Goal: Information Seeking & Learning: Learn about a topic

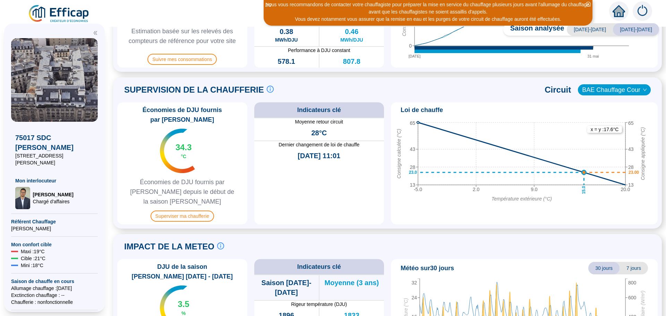
scroll to position [331, 0]
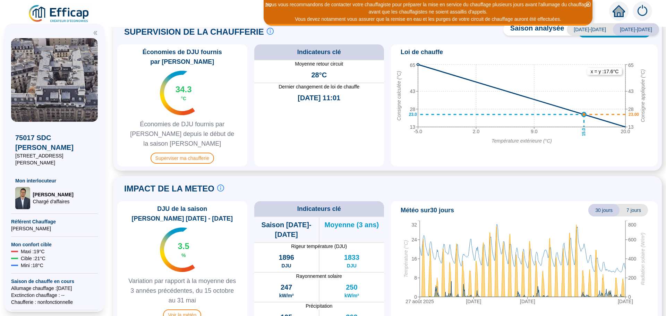
click at [630, 204] on span "7 jours" at bounding box center [633, 210] width 28 height 12
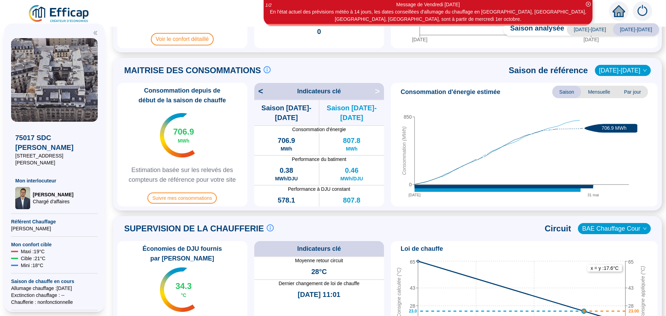
scroll to position [123, 0]
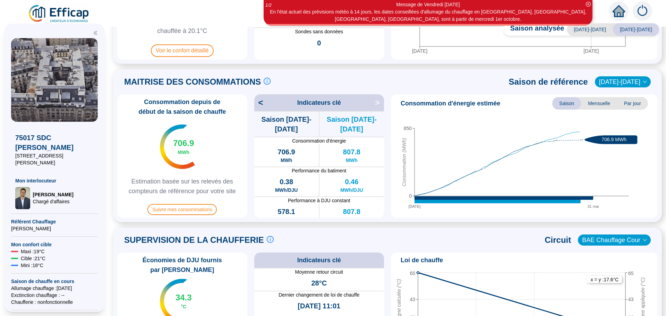
click at [594, 103] on span "Mensuelle" at bounding box center [599, 103] width 36 height 12
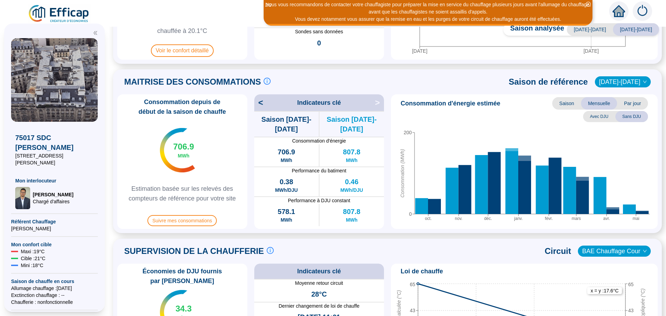
click at [598, 117] on span "Avec DJU" at bounding box center [599, 116] width 32 height 11
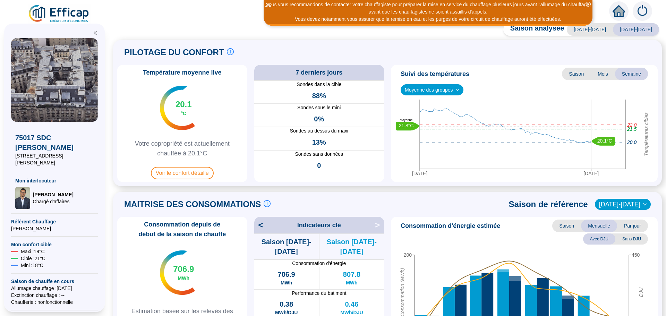
scroll to position [0, 0]
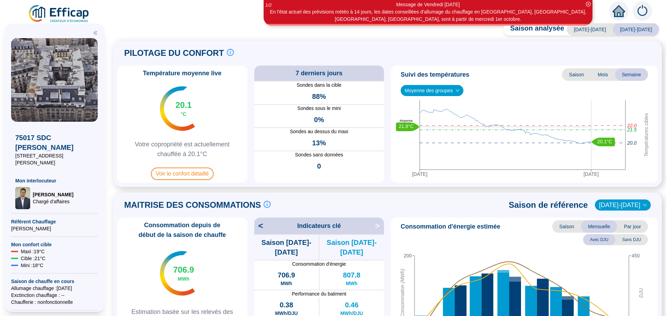
click at [457, 91] on icon "down" at bounding box center [456, 90] width 3 height 2
click at [458, 89] on icon "down" at bounding box center [457, 90] width 4 height 4
click at [435, 90] on span "Moyenne des groupes" at bounding box center [432, 90] width 54 height 10
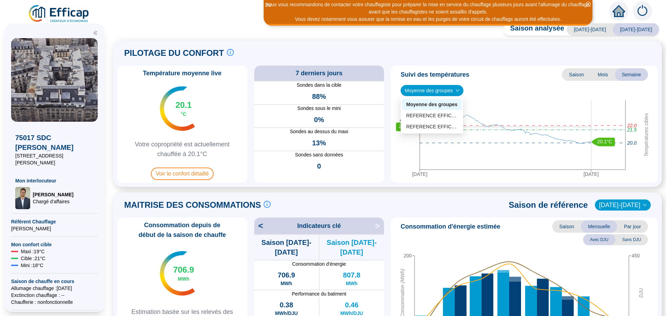
click at [322, 7] on div "Nous vous recommandons de contacter votre chauffagiste pour préparer la mise en…" at bounding box center [428, 8] width 327 height 15
click at [536, 8] on div "Nous vous recommandons de contacter votre chauffagiste pour préparer la mise en…" at bounding box center [428, 8] width 327 height 15
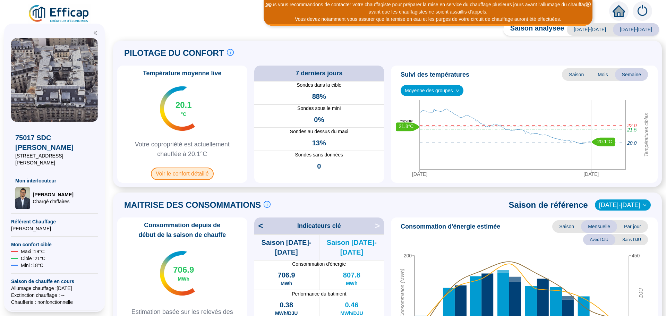
click at [172, 174] on span "Voir le confort détaillé" at bounding box center [182, 174] width 63 height 12
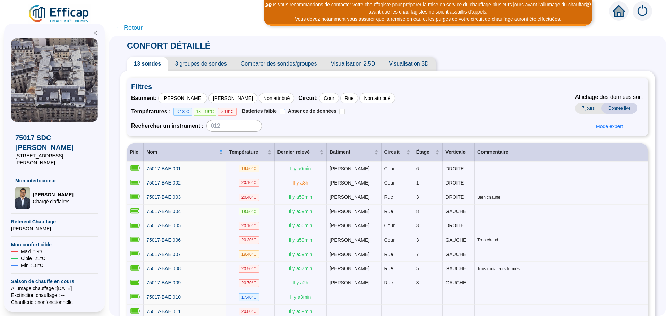
click at [284, 110] on input "Batteries faible" at bounding box center [283, 112] width 6 height 6
checkbox input "true"
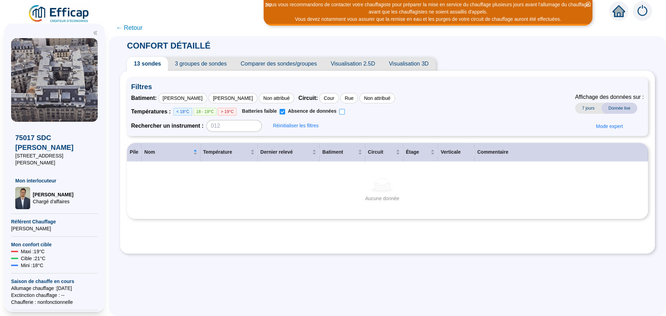
click at [341, 110] on input "Absence de données" at bounding box center [342, 112] width 6 height 6
checkbox input "true"
click at [288, 110] on div "Températures : < 18°C 18 - 19°C > 19°C Batteries faible Absence de données" at bounding box center [263, 112] width 264 height 8
click at [283, 111] on input "Batteries faible" at bounding box center [283, 112] width 6 height 6
checkbox input "false"
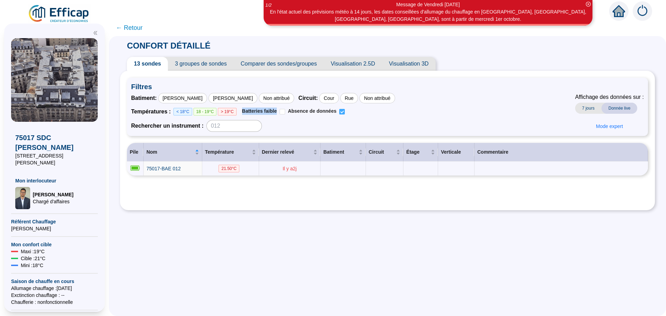
click at [343, 110] on input "Absence de données" at bounding box center [342, 112] width 6 height 6
checkbox input "false"
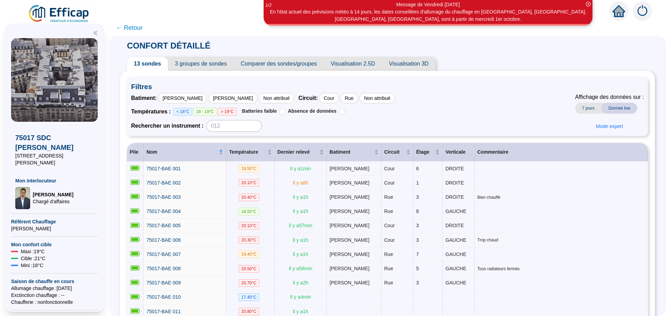
click at [203, 64] on span "3 groupes de sondes" at bounding box center [201, 64] width 66 height 14
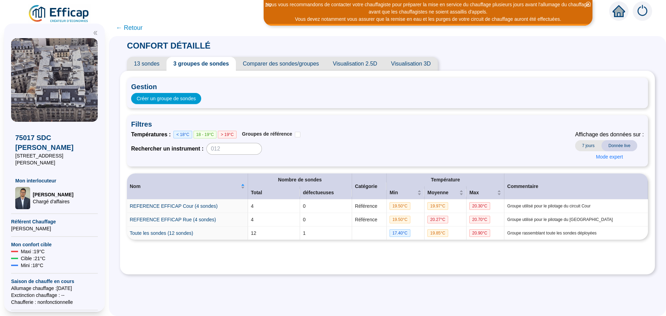
click at [286, 62] on span "Comparer des sondes/groupes" at bounding box center [281, 64] width 90 height 14
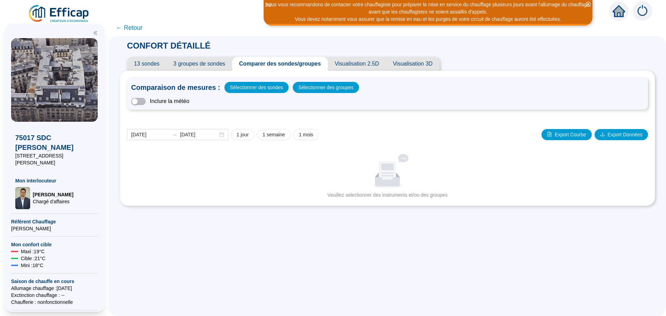
click at [345, 61] on span "Visualisation 2.5D" at bounding box center [357, 64] width 58 height 14
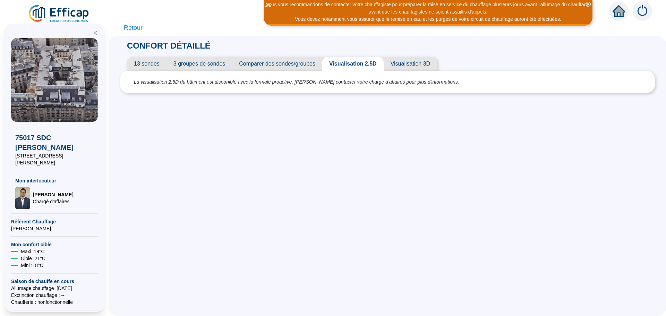
click at [423, 63] on span "Visualisation 3D" at bounding box center [410, 64] width 53 height 14
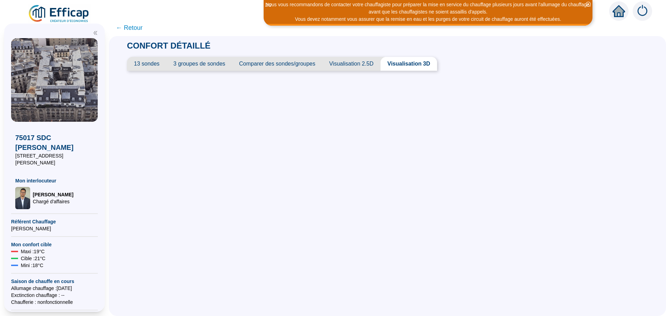
click at [161, 66] on span "13 sondes" at bounding box center [147, 64] width 40 height 14
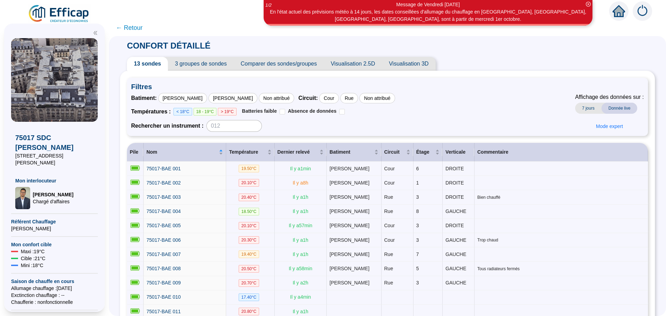
click at [620, 9] on icon "home" at bounding box center [619, 11] width 12 height 10
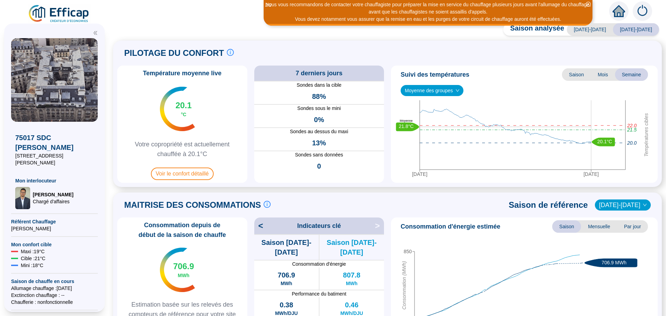
click at [597, 75] on span "Mois" at bounding box center [603, 74] width 24 height 12
click at [618, 73] on span "Semaine" at bounding box center [631, 74] width 33 height 12
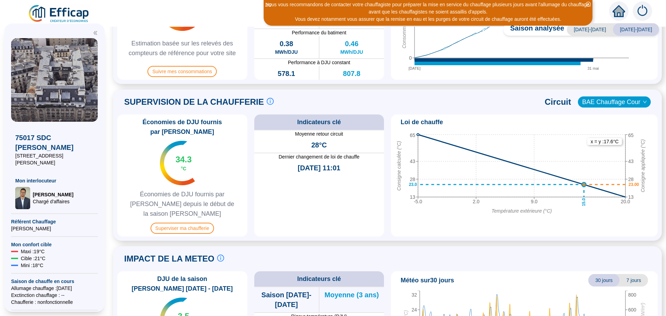
scroll to position [277, 0]
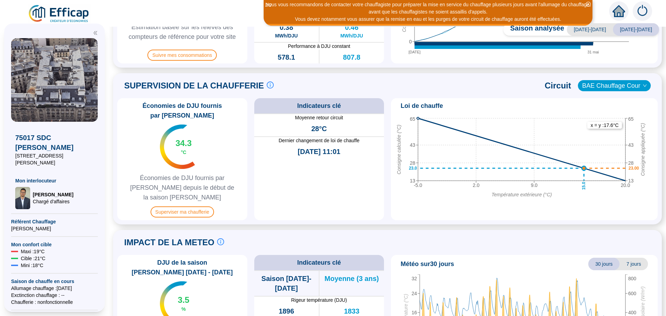
click at [643, 86] on icon "down" at bounding box center [645, 86] width 4 height 4
click at [643, 85] on icon "down" at bounding box center [645, 86] width 4 height 4
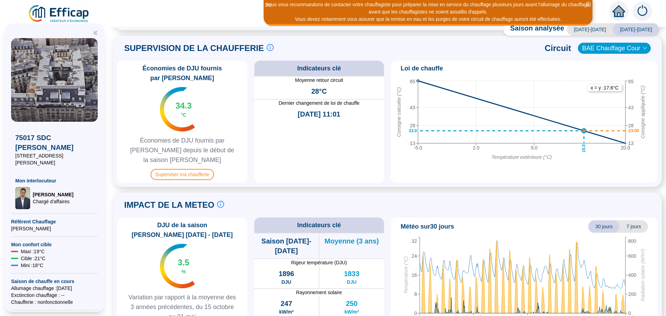
scroll to position [331, 0]
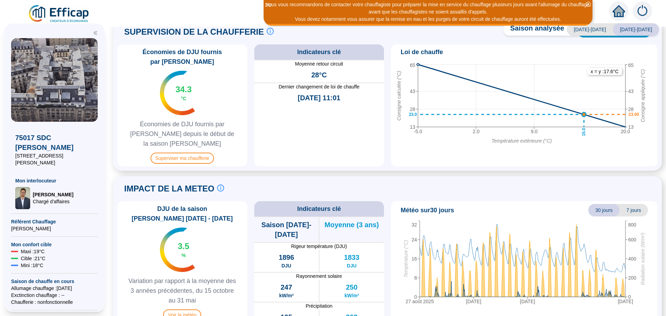
click at [630, 204] on span "7 jours" at bounding box center [633, 210] width 28 height 12
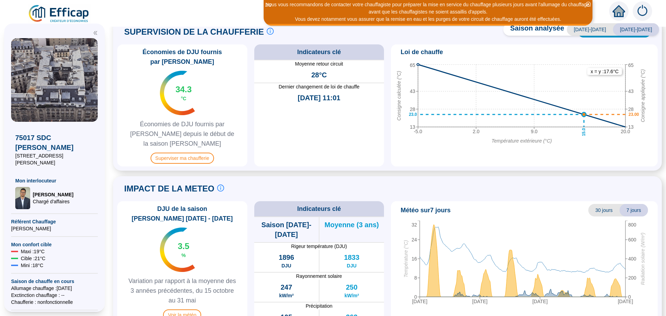
click at [388, 261] on div "DJU de la saison [PERSON_NAME] [DATE] - [DATE] 3.5 % Variation par rapport à la…" at bounding box center [387, 262] width 540 height 122
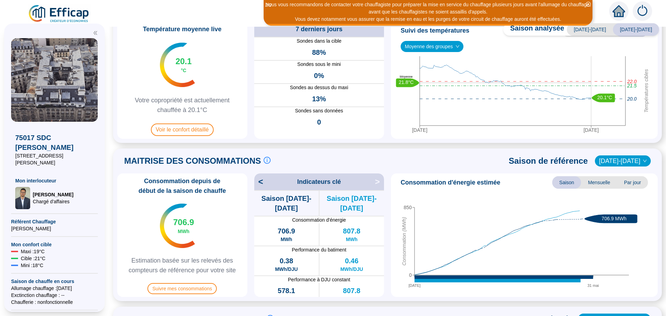
scroll to position [69, 0]
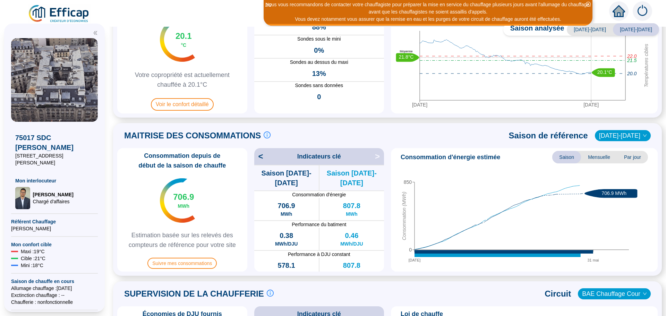
click at [625, 157] on span "Par jour" at bounding box center [632, 157] width 31 height 12
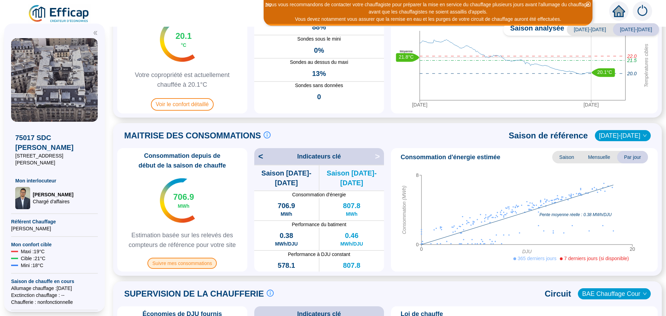
click at [203, 264] on span "Suivre mes consommations" at bounding box center [181, 263] width 69 height 11
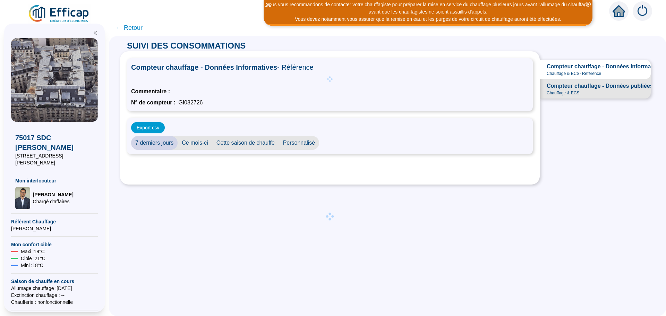
click at [163, 142] on div "Export csv 7 derniers jours Ce mois-ci Cette saison [PERSON_NAME] Personnalisé" at bounding box center [330, 136] width 406 height 36
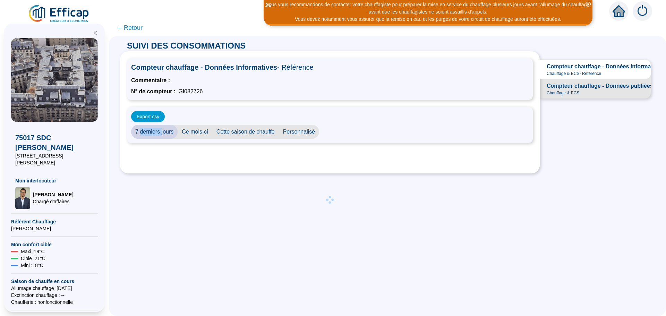
click at [163, 142] on div "Export csv 7 derniers jours Ce mois-ci Cette saison [PERSON_NAME] Personnalisé" at bounding box center [330, 125] width 406 height 36
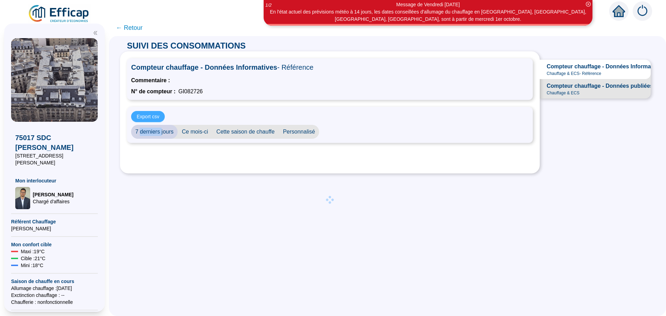
click at [153, 117] on span "Export csv" at bounding box center [148, 116] width 23 height 7
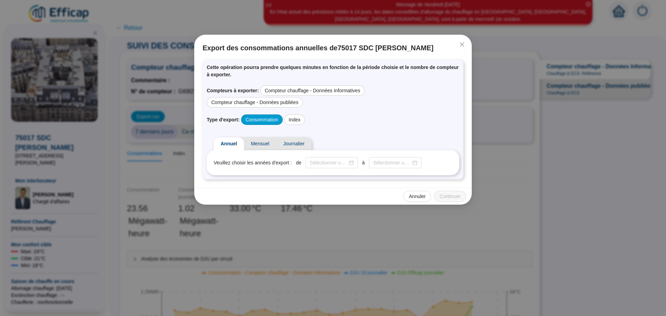
click at [271, 119] on div "Consommation" at bounding box center [262, 119] width 42 height 10
click at [290, 142] on span "Journalier" at bounding box center [293, 143] width 35 height 13
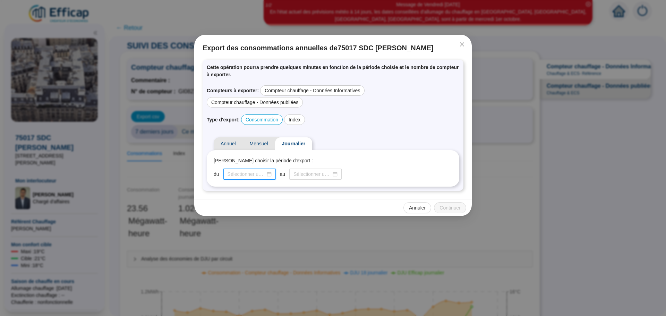
click at [240, 175] on input at bounding box center [247, 174] width 38 height 7
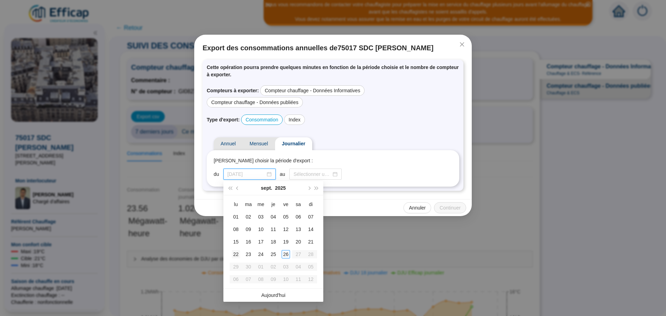
type input "[DATE]"
click at [233, 255] on div "22" at bounding box center [236, 254] width 8 height 8
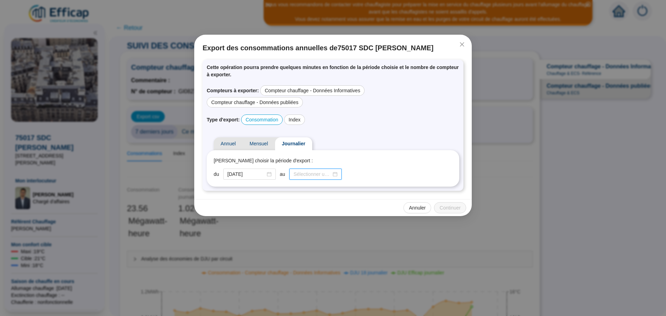
click at [309, 172] on input at bounding box center [312, 174] width 38 height 7
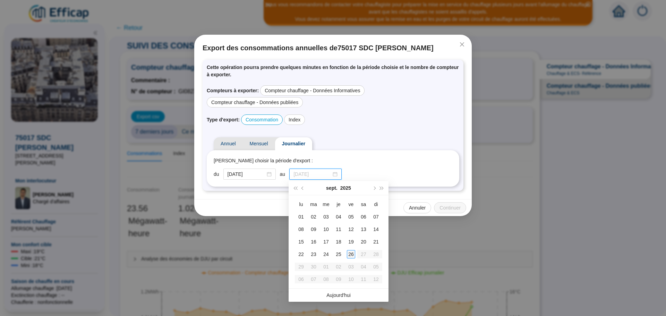
type input "[DATE]"
click at [350, 254] on div "26" at bounding box center [351, 254] width 8 height 8
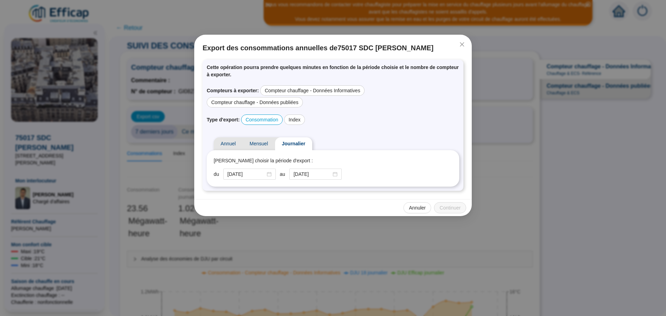
click at [367, 175] on div "du [DATE] au [DATE]" at bounding box center [333, 174] width 239 height 11
click at [363, 170] on div "du [DATE] au [DATE]" at bounding box center [333, 174] width 239 height 11
click at [276, 103] on div "Compteur chauffage - Données publiées" at bounding box center [255, 102] width 96 height 10
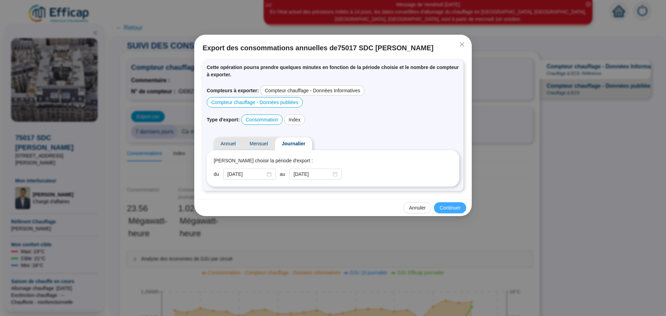
click at [450, 211] on span "Continuer" at bounding box center [449, 207] width 21 height 7
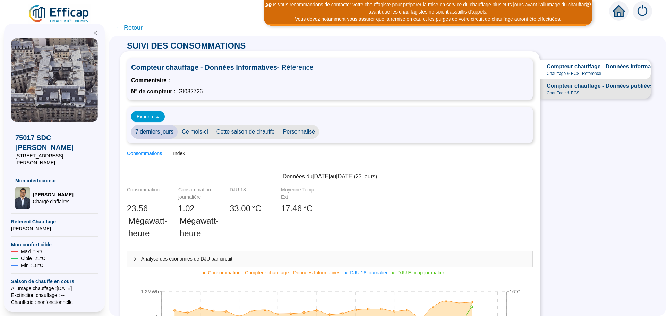
click at [618, 12] on icon "home" at bounding box center [619, 11] width 12 height 12
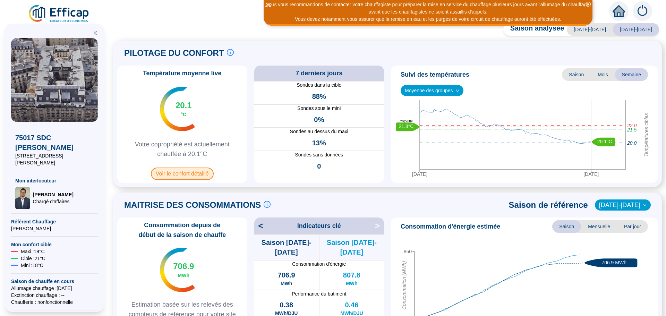
click at [179, 176] on span "Voir le confort détaillé" at bounding box center [182, 174] width 63 height 12
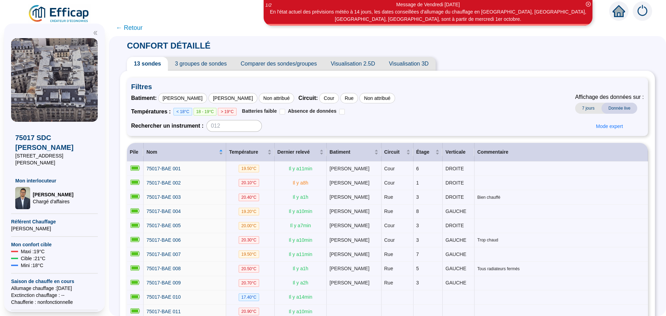
click at [261, 62] on span "Comparer des sondes/groupes" at bounding box center [279, 64] width 90 height 14
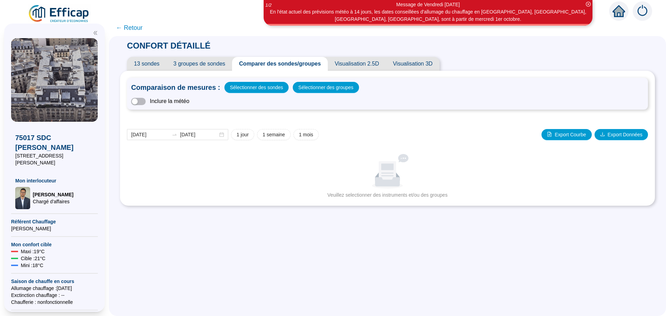
click at [348, 62] on span "Visualisation 2.5D" at bounding box center [357, 64] width 58 height 14
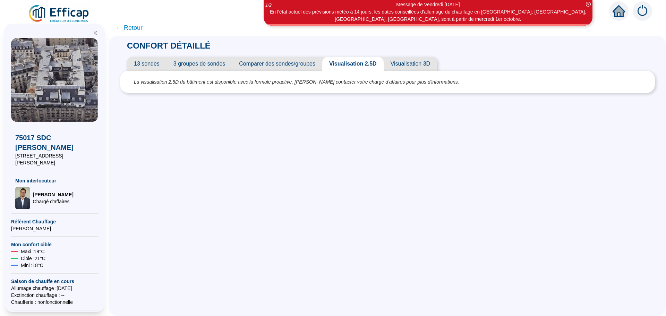
click at [401, 67] on span "Visualisation 3D" at bounding box center [410, 64] width 53 height 14
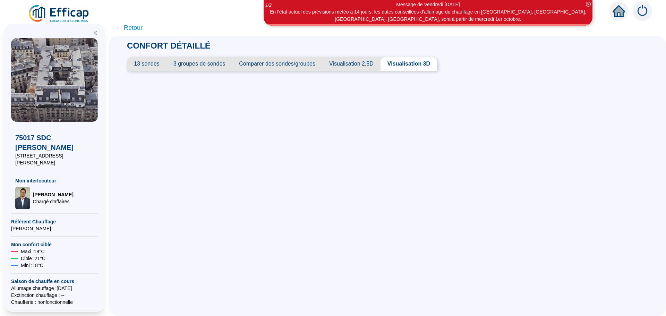
click at [356, 62] on span "Visualisation 2.5D" at bounding box center [351, 64] width 58 height 14
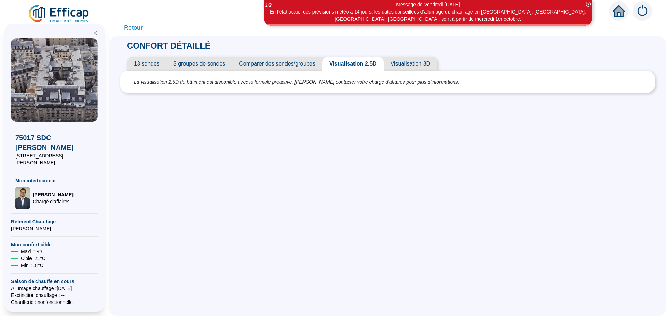
click at [133, 27] on span "← Retour" at bounding box center [129, 28] width 27 height 10
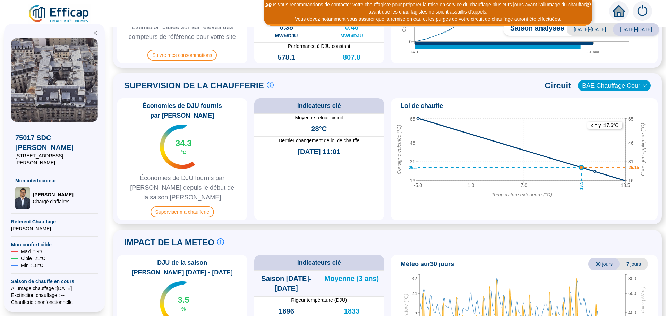
scroll to position [331, 0]
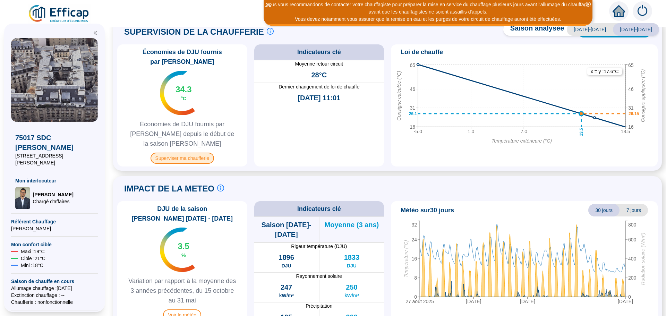
click at [188, 153] on span "Superviser ma chaufferie" at bounding box center [182, 158] width 63 height 11
